Goal: Task Accomplishment & Management: Manage account settings

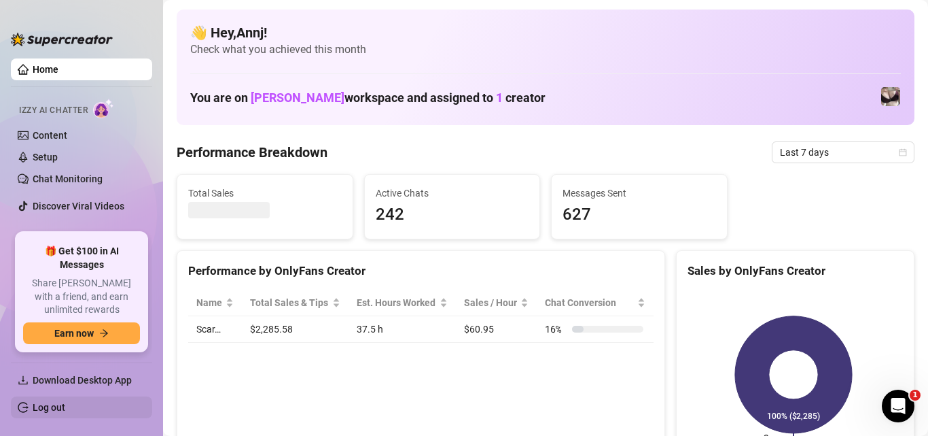
click at [56, 411] on link "Log out" at bounding box center [49, 407] width 33 height 11
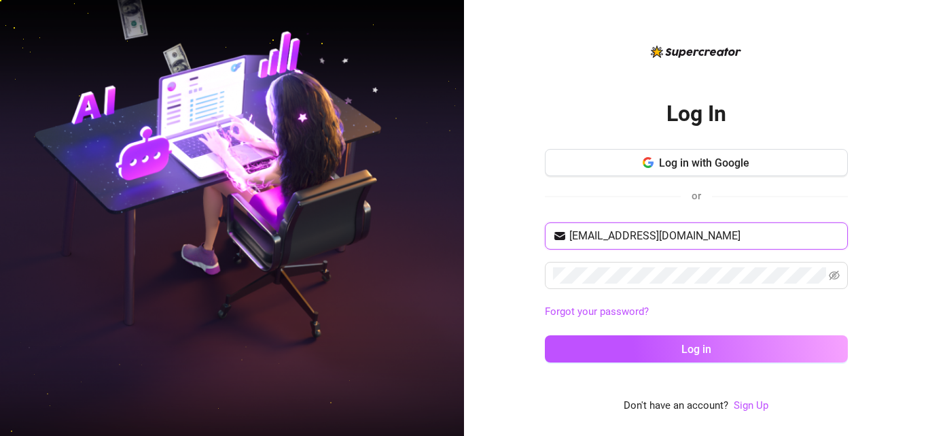
click at [735, 243] on input "[EMAIL_ADDRESS][DOMAIN_NAME]" at bounding box center [705, 236] width 271 height 16
click at [831, 277] on icon "eye-invisible" at bounding box center [834, 276] width 11 height 10
click at [767, 236] on input "[EMAIL_ADDRESS][DOMAIN_NAME]" at bounding box center [705, 236] width 271 height 16
click at [857, 320] on div "Log In Log in with Google or [EMAIL_ADDRESS][DOMAIN_NAME] Forgot your password?…" at bounding box center [696, 218] width 464 height 436
drag, startPoint x: 863, startPoint y: 343, endPoint x: 876, endPoint y: 369, distance: 29.2
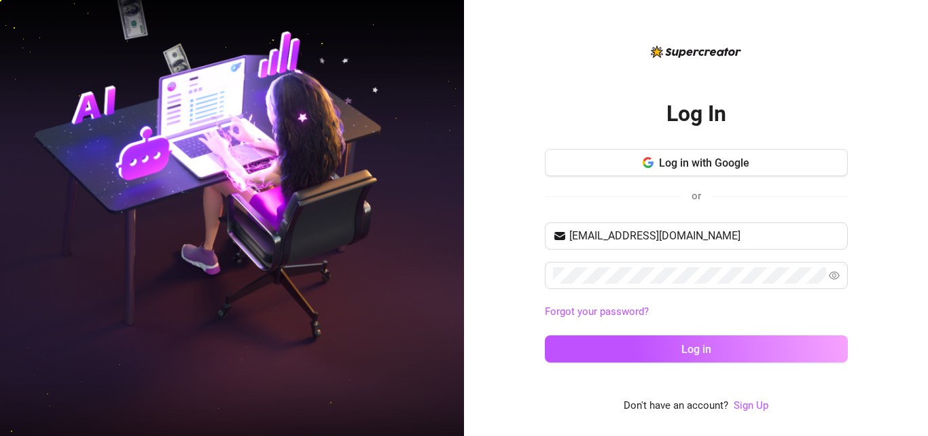
click at [876, 369] on div "Log In Log in with Google or [EMAIL_ADDRESS][DOMAIN_NAME] Forgot your password?…" at bounding box center [696, 218] width 464 height 436
click at [742, 243] on input "[EMAIL_ADDRESS][DOMAIN_NAME]" at bounding box center [705, 236] width 271 height 16
click at [727, 228] on input "[EMAIL_ADDRESS][DOMAIN_NAME]" at bounding box center [705, 236] width 271 height 16
type input "[EMAIL_ADDRESS][DOMAIN_NAME]"
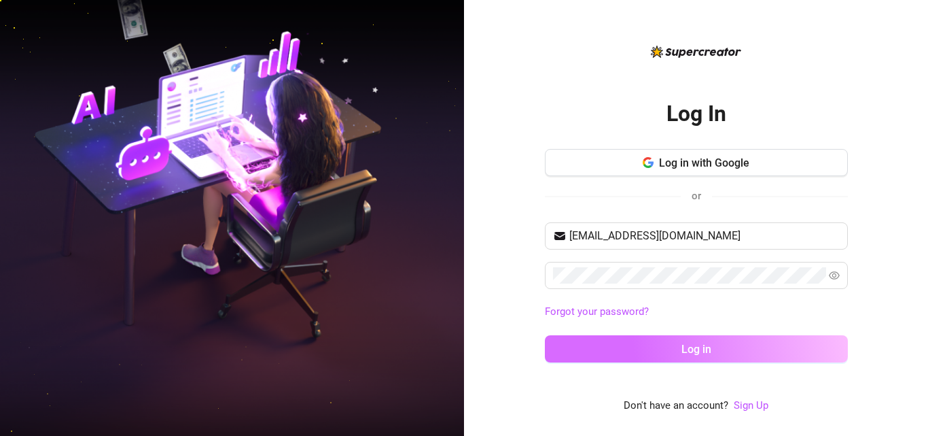
click at [663, 349] on button "Log in" at bounding box center [696, 348] width 303 height 27
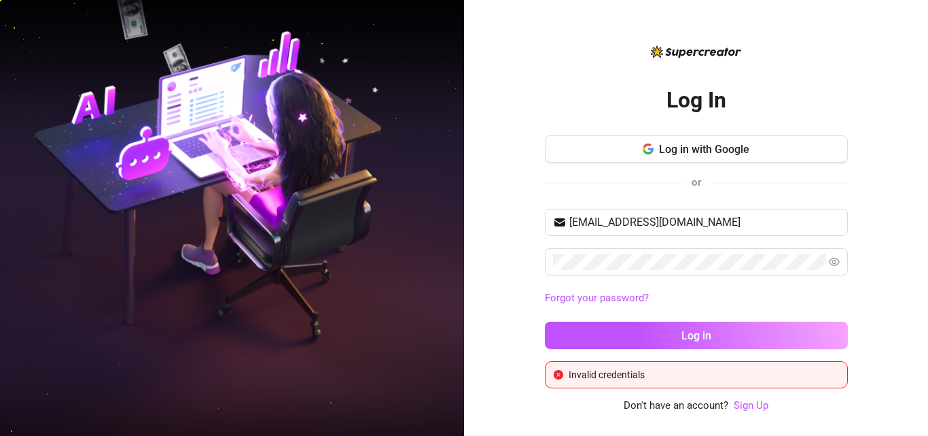
click at [872, 197] on div "Log In Log in with Google or [EMAIL_ADDRESS][DOMAIN_NAME] Forgot your password?…" at bounding box center [696, 218] width 464 height 436
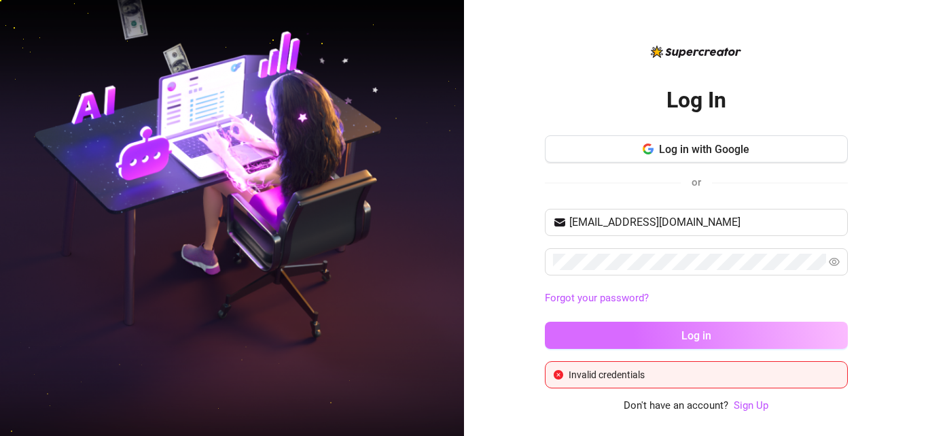
click at [653, 332] on button "Log in" at bounding box center [696, 335] width 303 height 27
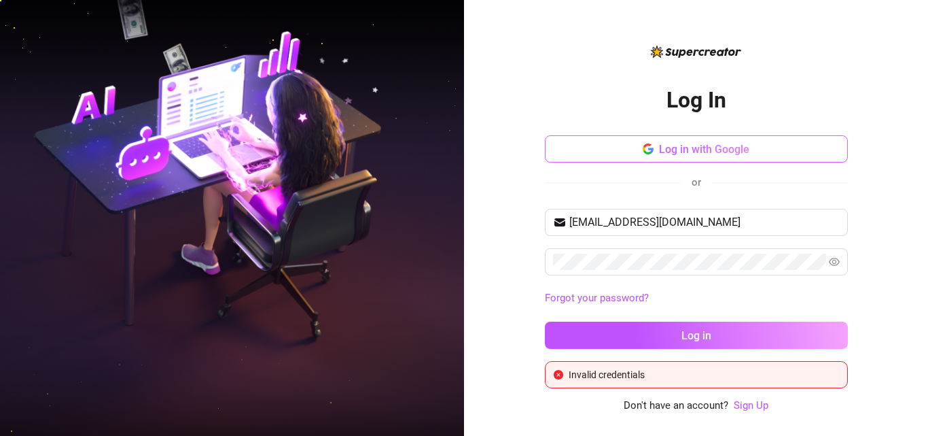
click at [693, 154] on span "Log in with Google" at bounding box center [704, 149] width 90 height 13
